Goal: Find specific page/section: Find specific page/section

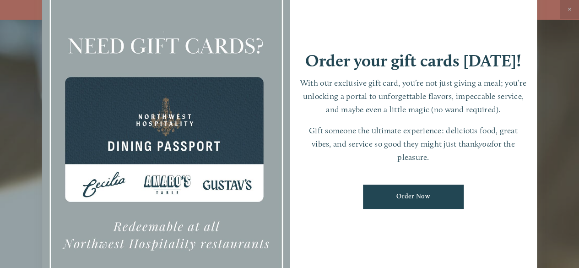
scroll to position [18, 0]
click at [11, 109] on div at bounding box center [289, 134] width 579 height 268
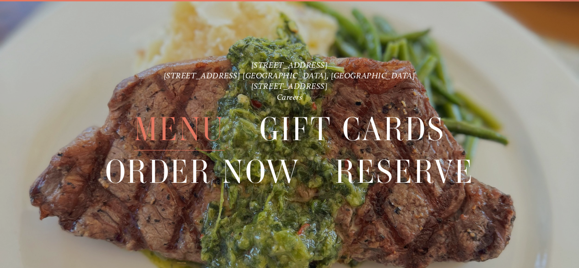
click at [155, 126] on span "Menu" at bounding box center [179, 129] width 91 height 42
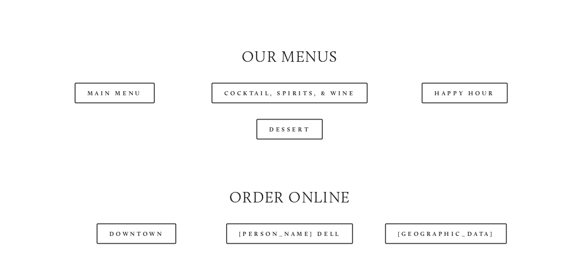
scroll to position [824, 0]
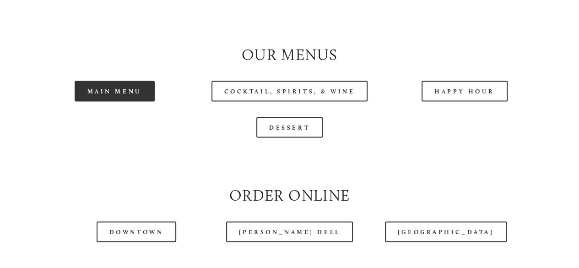
click at [102, 101] on link "Main Menu" at bounding box center [115, 91] width 80 height 21
